Goal: Check status: Check status

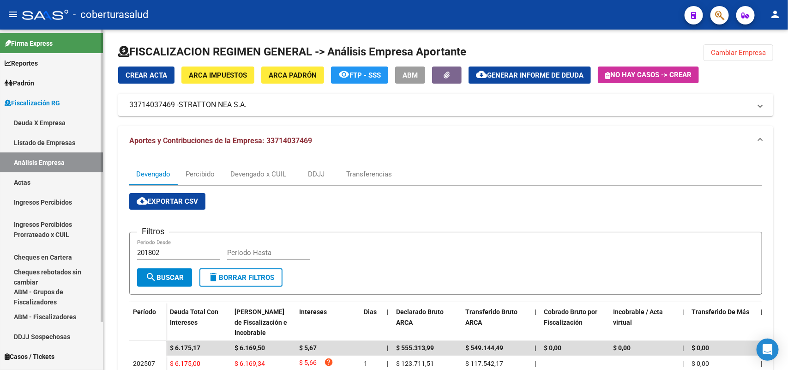
scroll to position [119, 0]
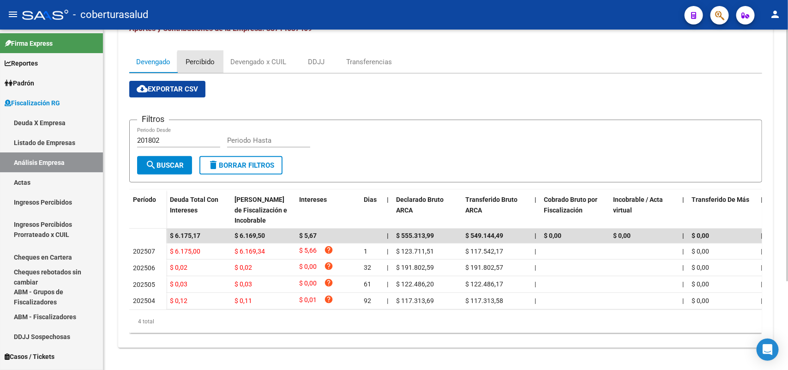
click at [213, 58] on div "Percibido" at bounding box center [200, 62] width 29 height 10
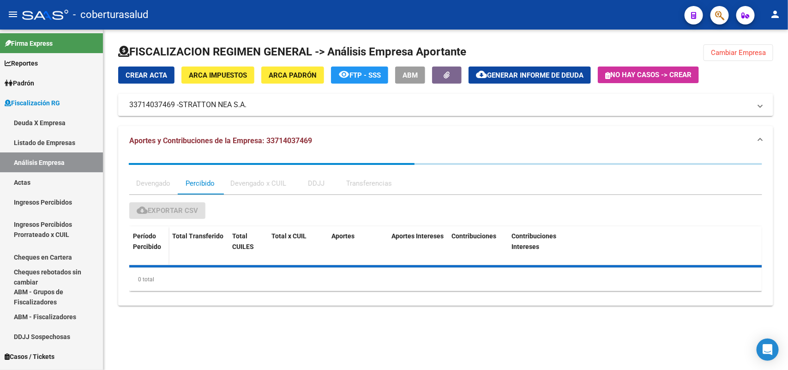
scroll to position [0, 0]
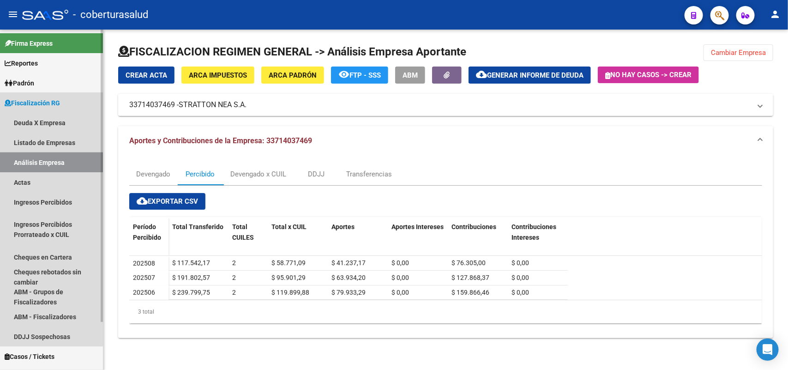
click at [29, 157] on link "Análisis Empresa" at bounding box center [51, 162] width 103 height 20
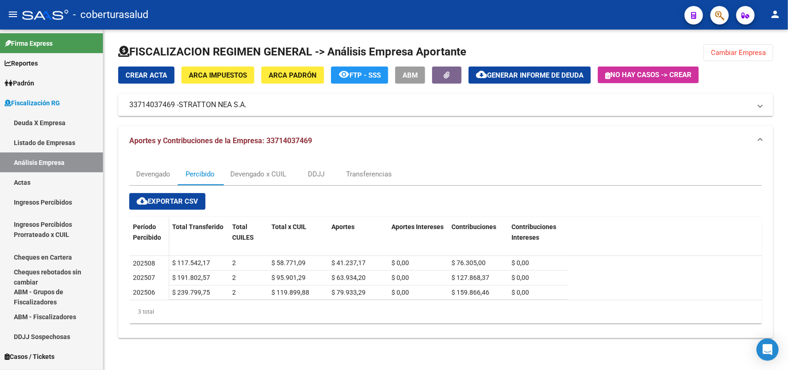
click at [740, 51] on span "Cambiar Empresa" at bounding box center [738, 52] width 55 height 8
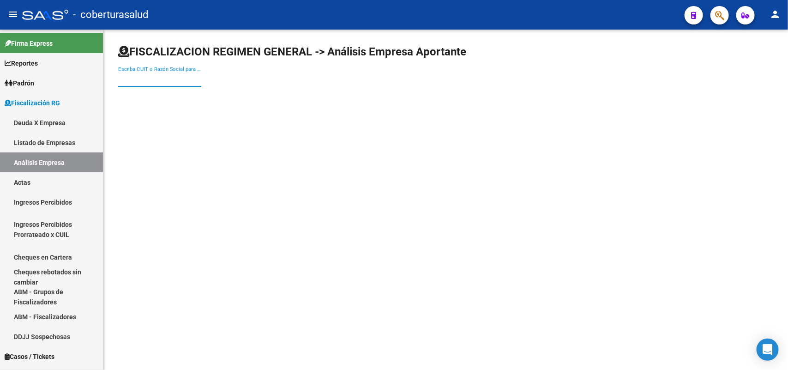
paste input "30691877228"
click at [186, 81] on input "Escriba CUIT o Razón Social para buscar" at bounding box center [159, 79] width 83 height 8
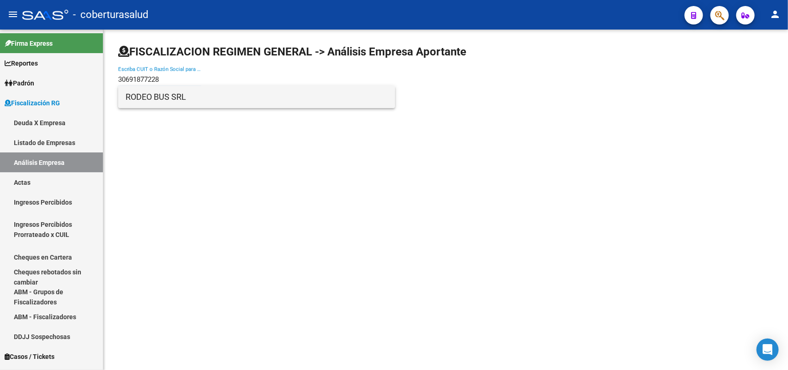
type input "30691877228"
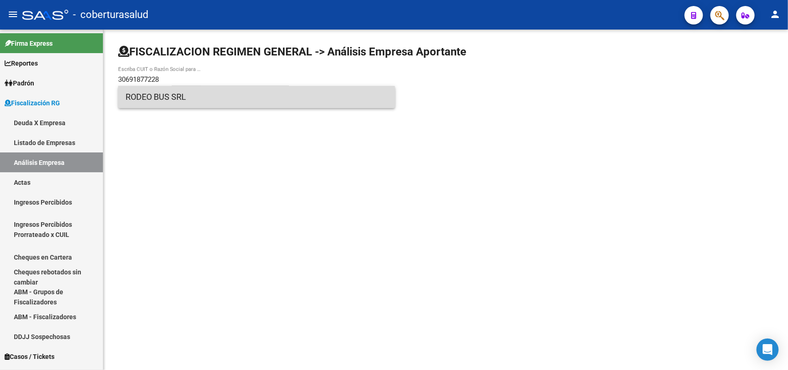
click at [166, 101] on span "RODEO BUS SRL" at bounding box center [257, 97] width 262 height 22
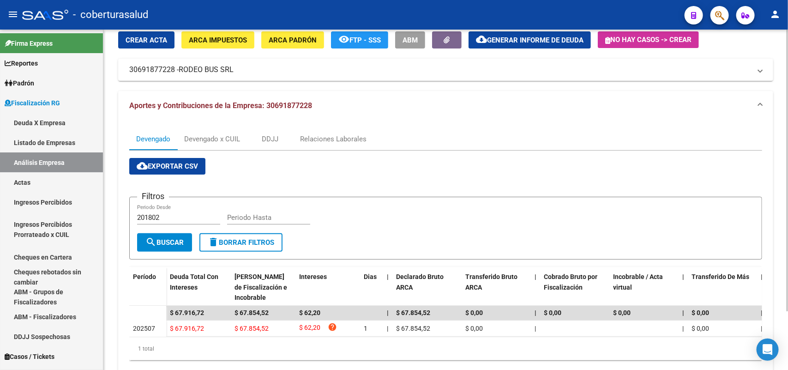
scroll to position [70, 0]
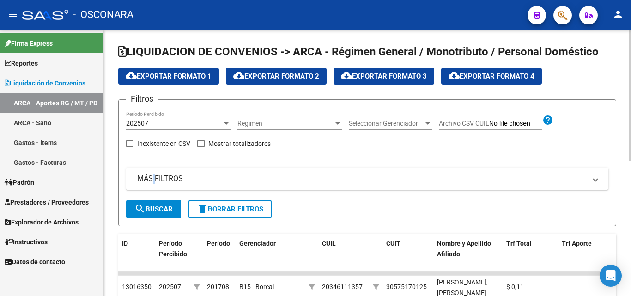
click at [151, 171] on mat-expansion-panel-header "MÁS FILTROS" at bounding box center [367, 179] width 482 height 22
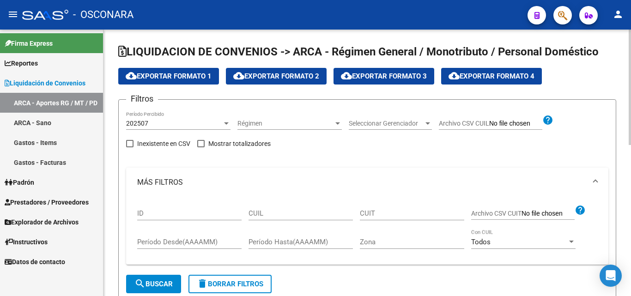
paste input "20-24244949-6"
click at [272, 216] on input "20-24244949-6" at bounding box center [300, 213] width 104 height 8
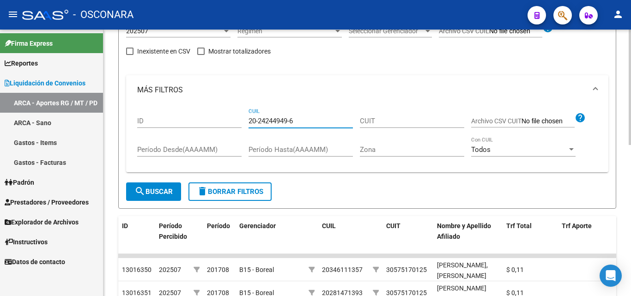
type input "20-24244949-6"
click at [167, 191] on span "search Buscar" at bounding box center [153, 191] width 38 height 8
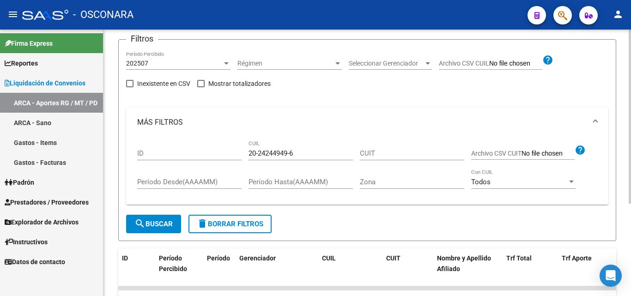
scroll to position [46, 0]
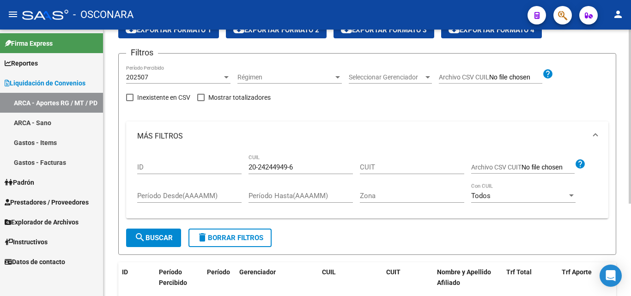
click at [159, 78] on div "202507" at bounding box center [174, 77] width 96 height 8
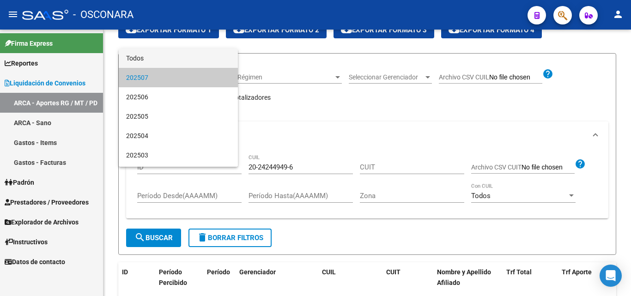
click at [154, 58] on span "Todos" at bounding box center [178, 57] width 104 height 19
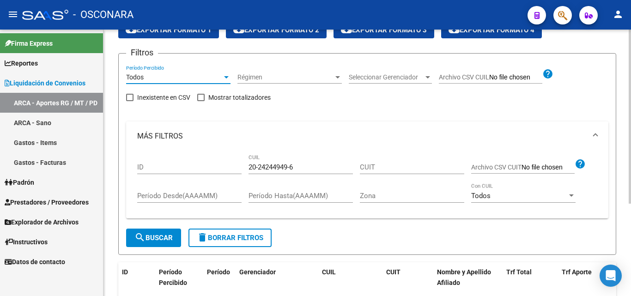
click at [168, 240] on span "search Buscar" at bounding box center [153, 238] width 38 height 8
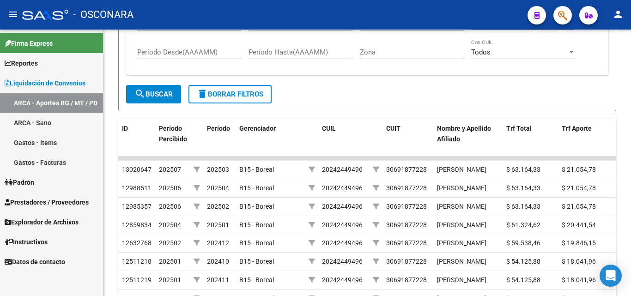
scroll to position [51, 0]
